Goal: Check status: Check status

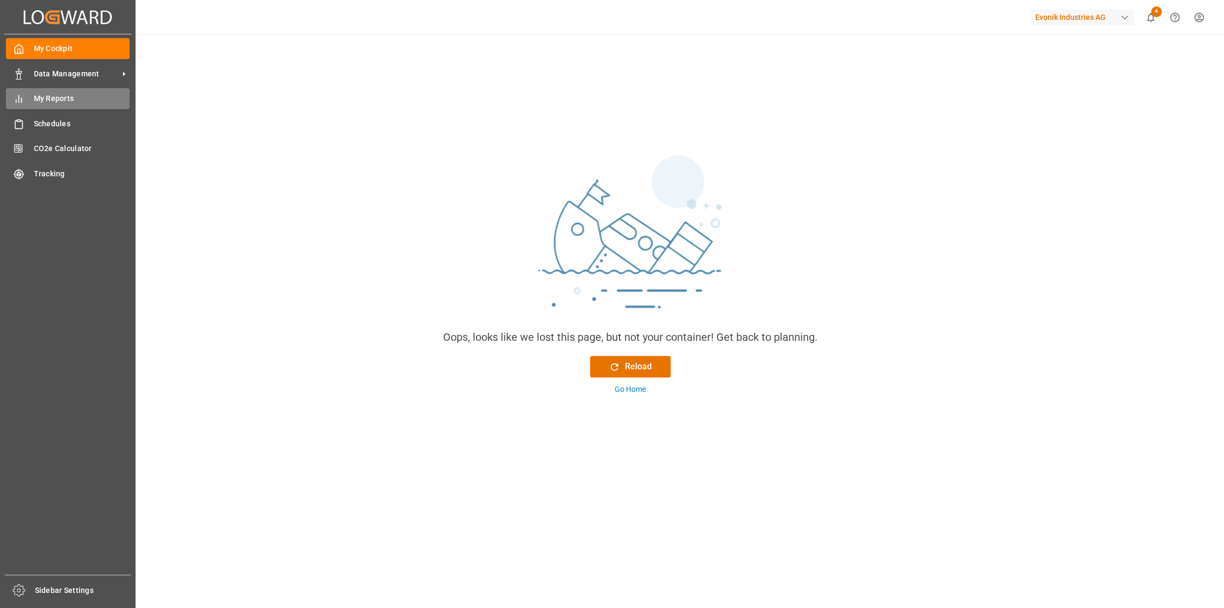
click at [26, 99] on div "My Reports My Reports" at bounding box center [68, 98] width 124 height 21
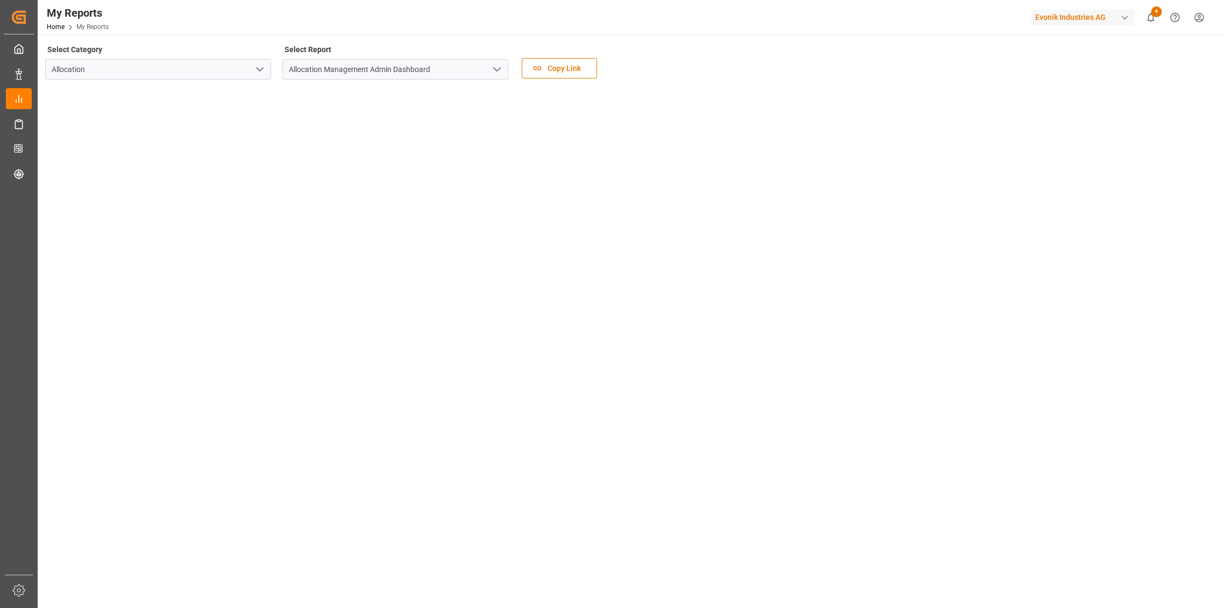
click at [502, 67] on icon "open menu" at bounding box center [496, 69] width 13 height 13
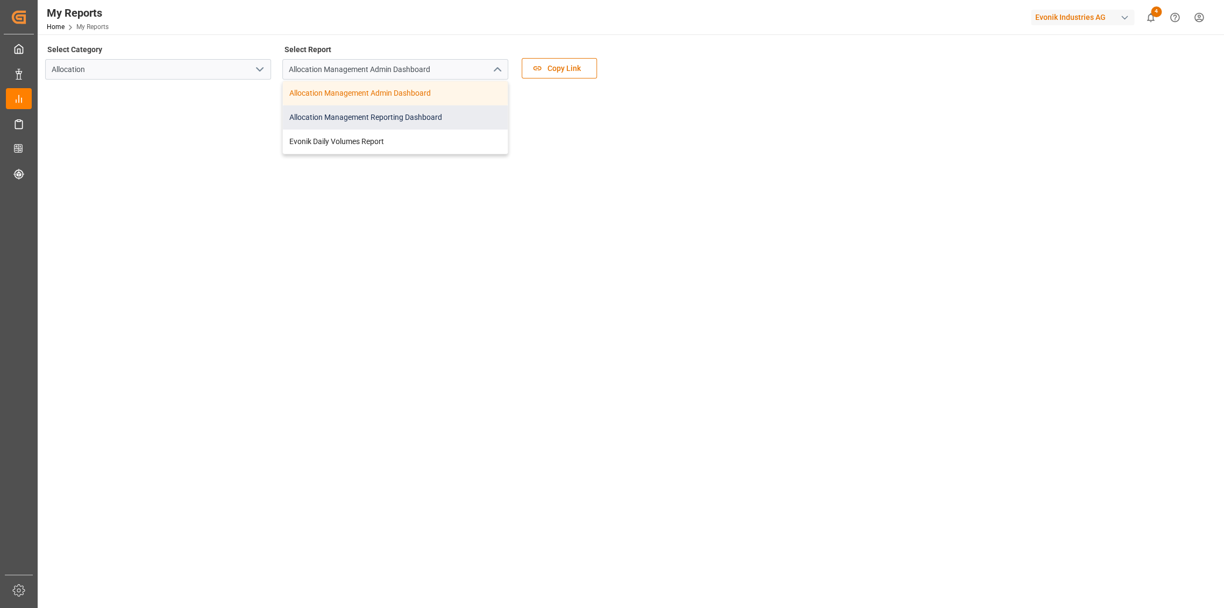
click at [442, 115] on div "Allocation Management Reporting Dashboard" at bounding box center [395, 117] width 225 height 24
